Goal: Transaction & Acquisition: Purchase product/service

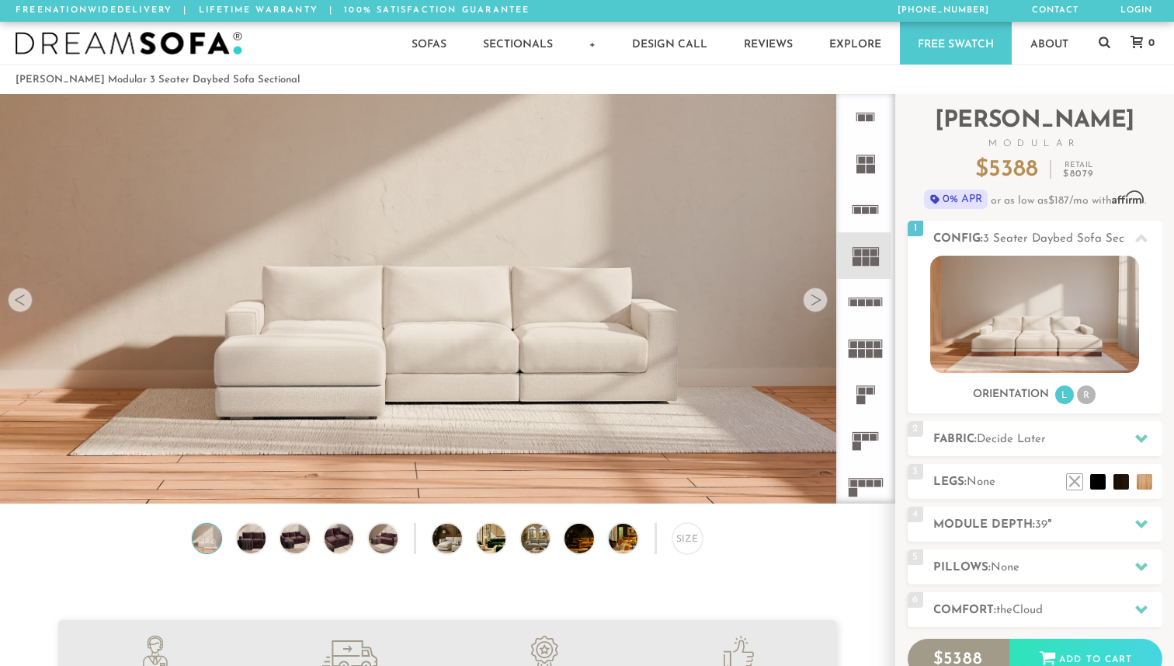
click at [814, 300] on div at bounding box center [815, 299] width 25 height 25
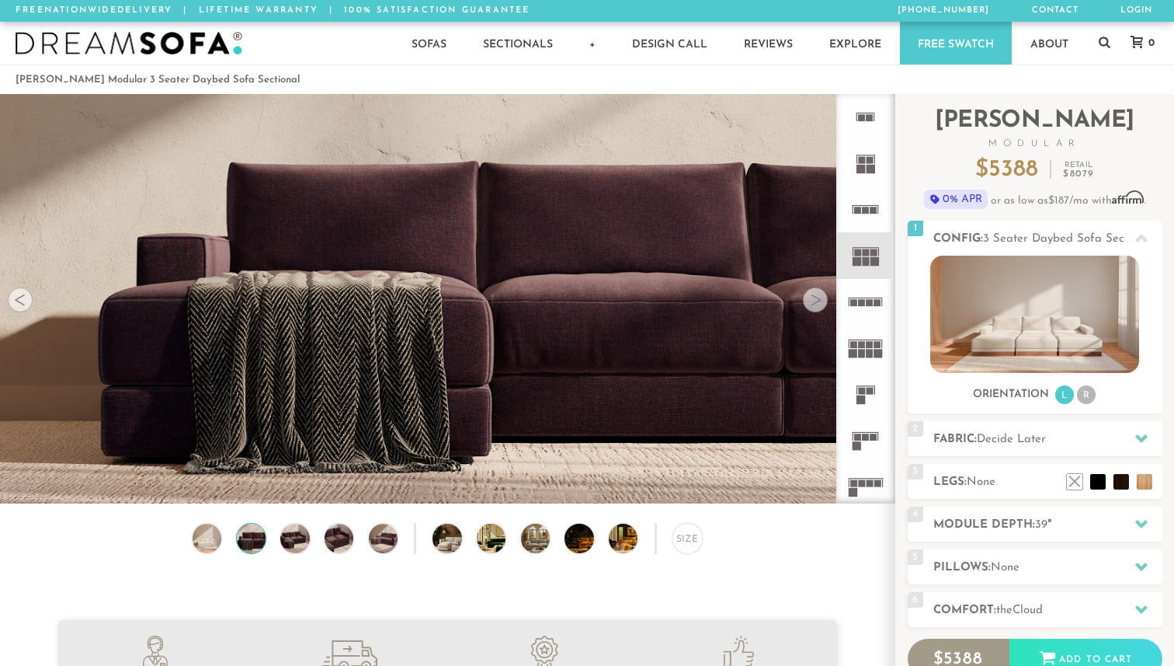
click at [814, 300] on div at bounding box center [815, 299] width 25 height 25
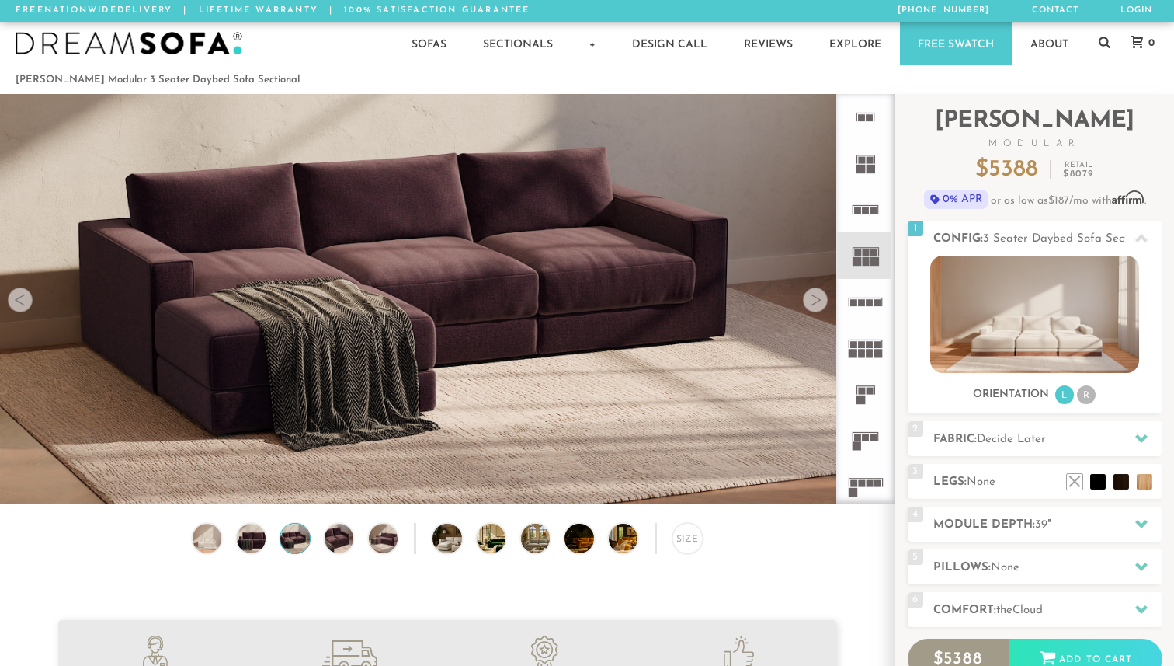
click at [814, 300] on div at bounding box center [815, 299] width 25 height 25
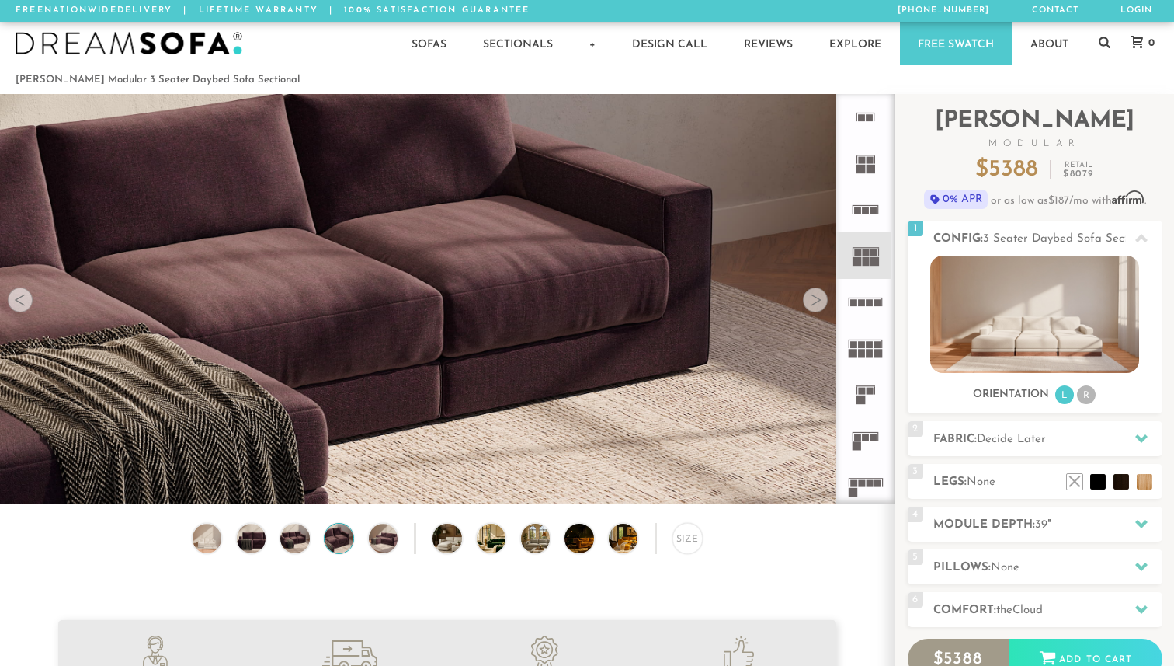
click at [814, 300] on div at bounding box center [815, 299] width 25 height 25
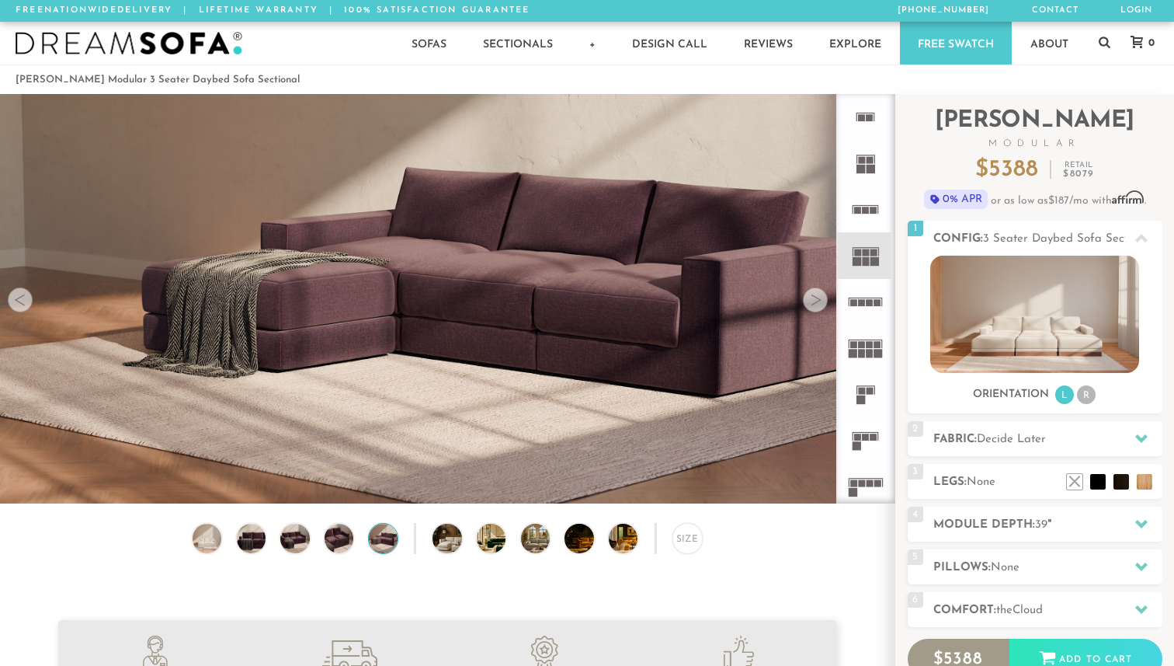
click at [814, 300] on div at bounding box center [815, 299] width 25 height 25
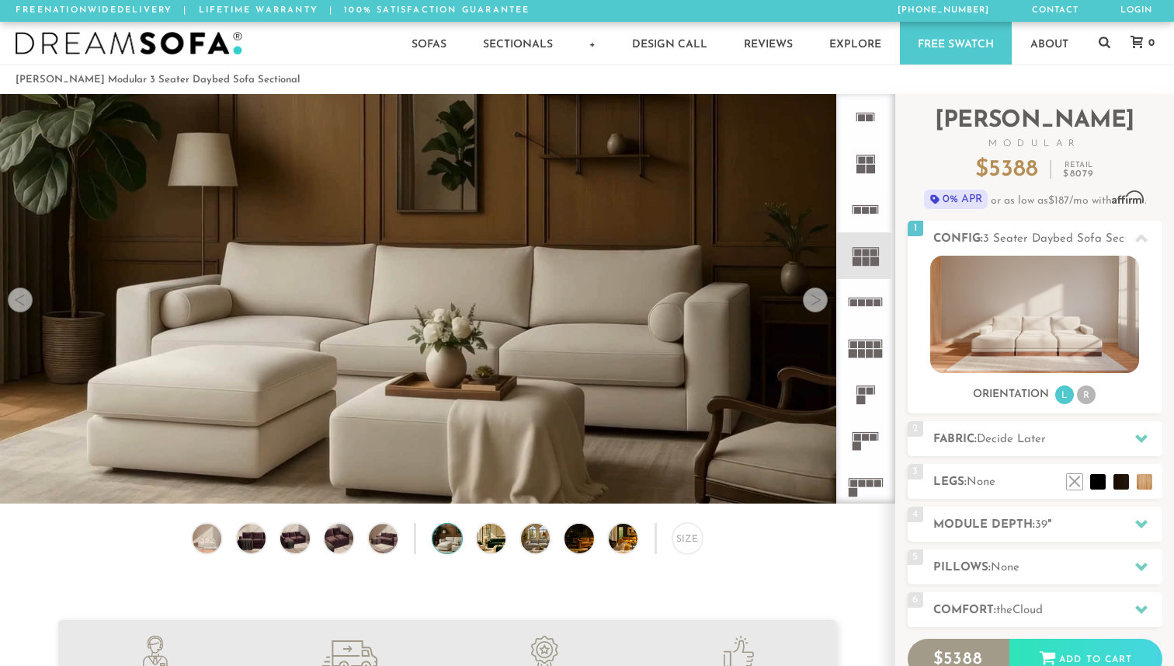
click at [815, 297] on div at bounding box center [815, 299] width 25 height 25
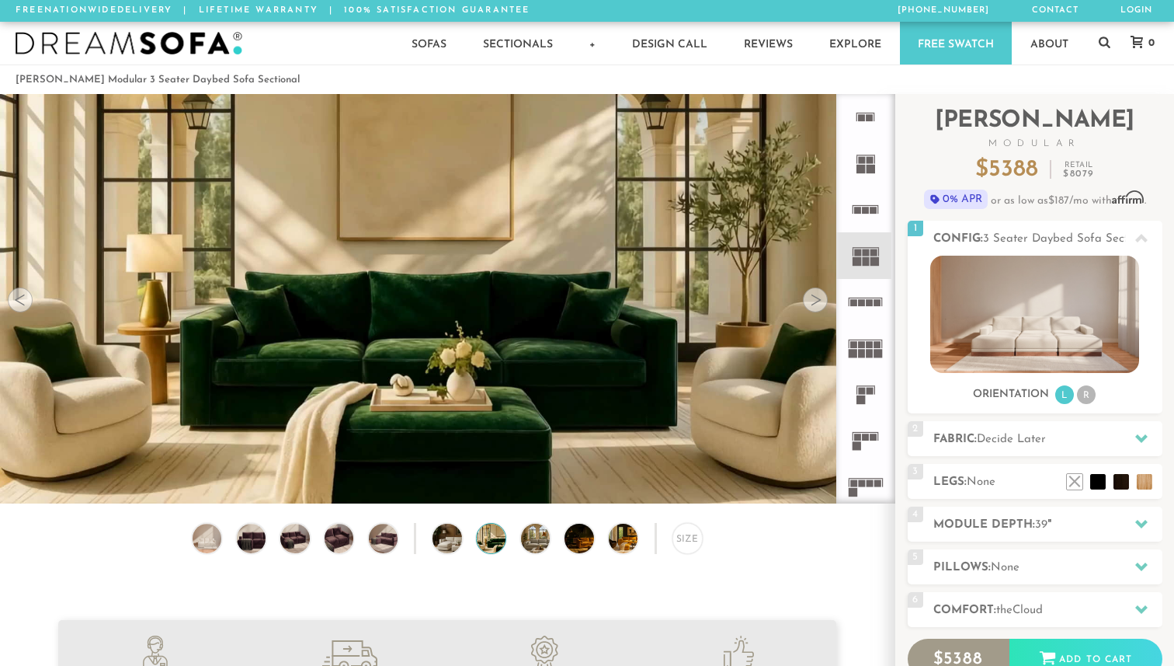
click at [815, 297] on div at bounding box center [815, 299] width 25 height 25
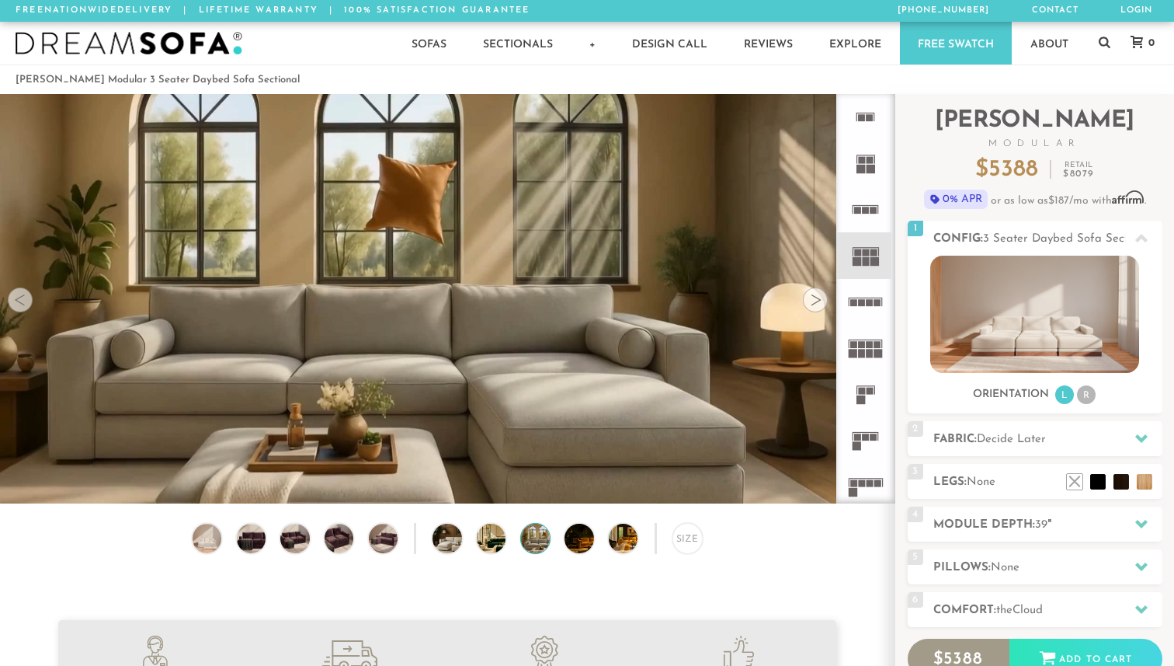
click at [17, 307] on div at bounding box center [20, 299] width 25 height 25
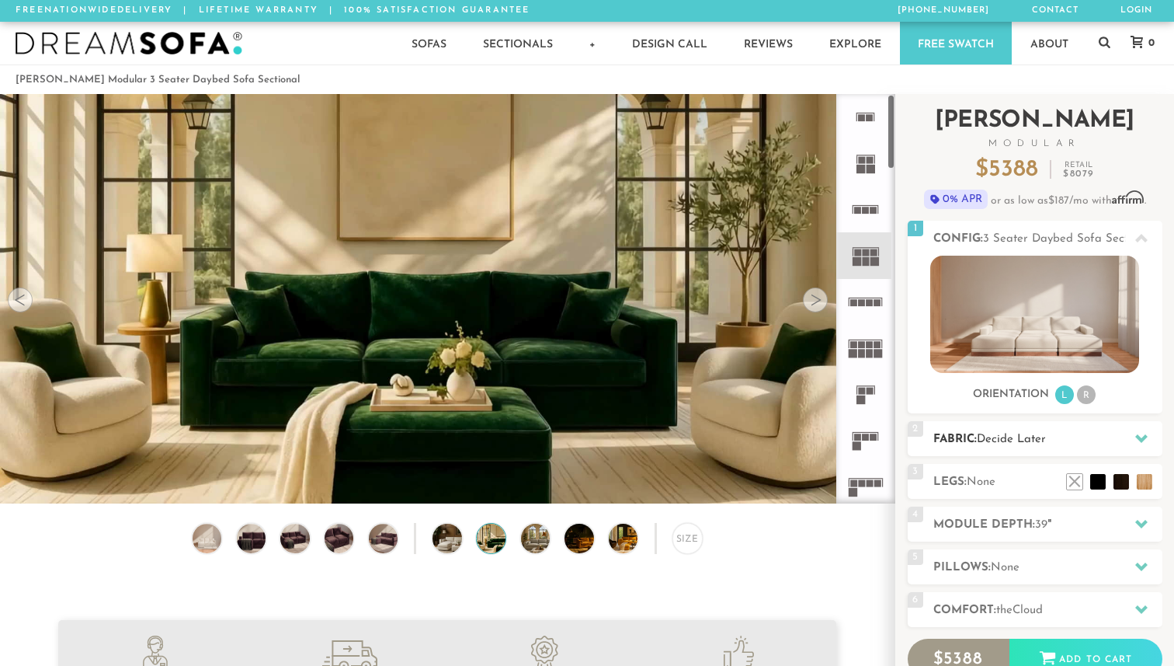
click at [964, 433] on h2 "Fabric: Decide Later" at bounding box center [1048, 439] width 229 height 18
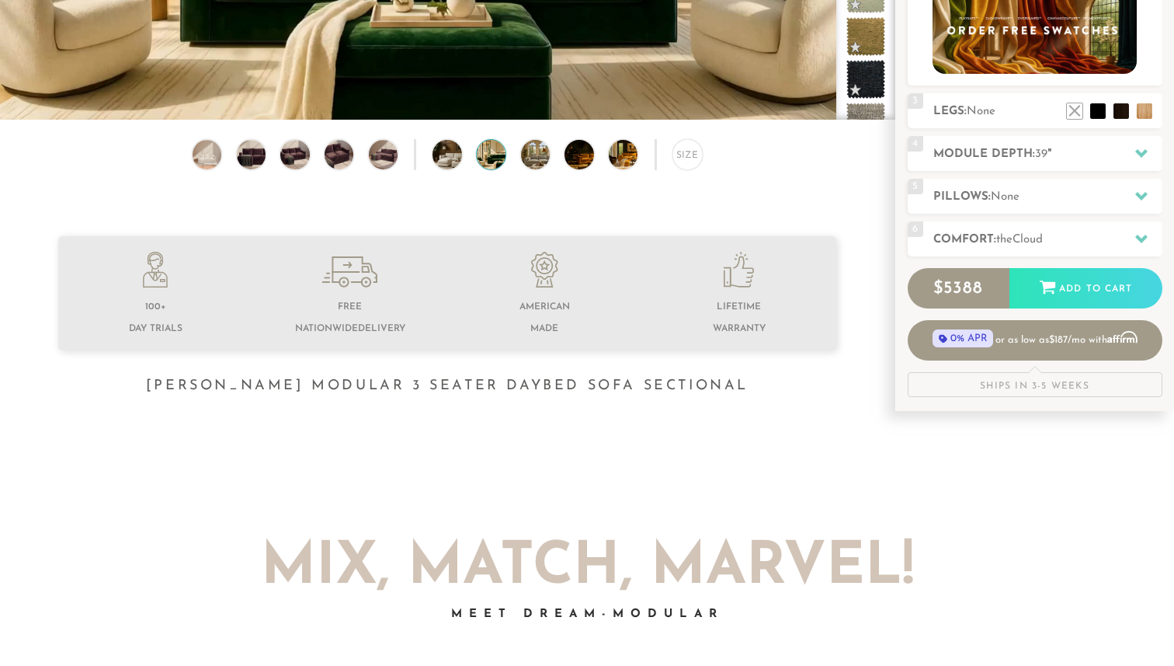
scroll to position [575, 0]
